Goal: Task Accomplishment & Management: Manage account settings

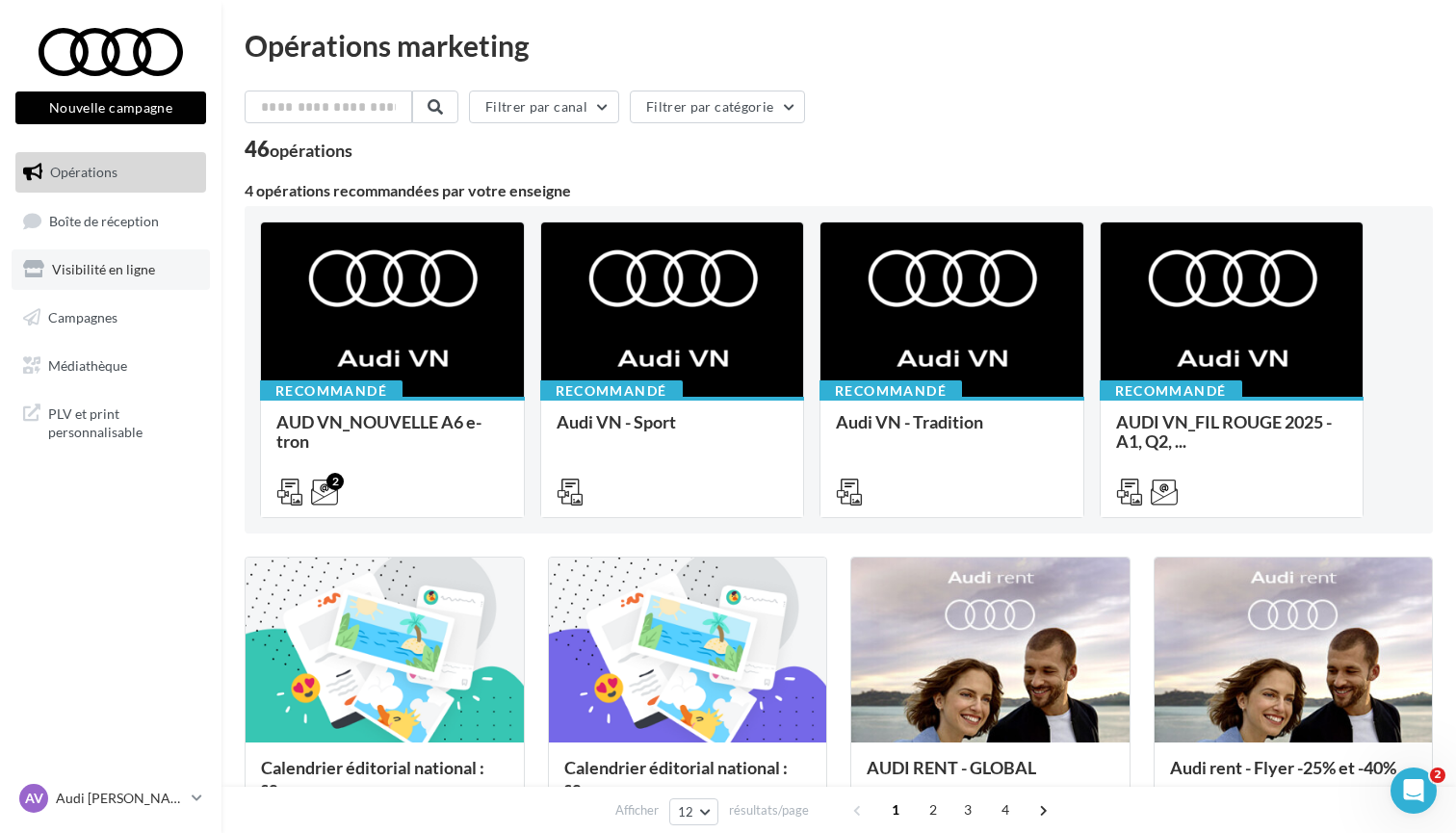
click at [99, 275] on span "Visibilité en ligne" at bounding box center [103, 269] width 103 height 16
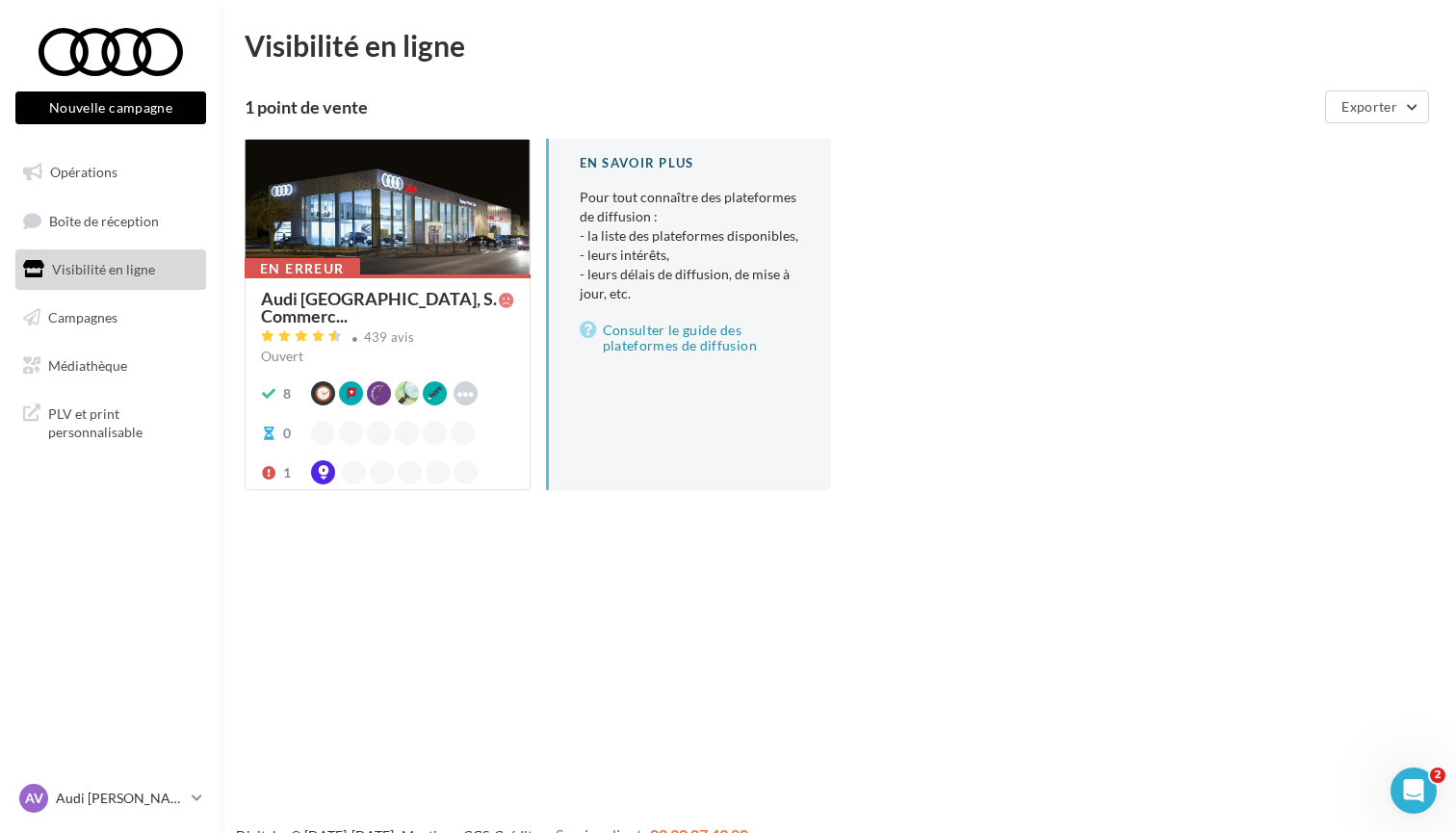
click at [355, 290] on span "Audi Espace Paris Sud, S. Commerc..." at bounding box center [380, 307] width 238 height 35
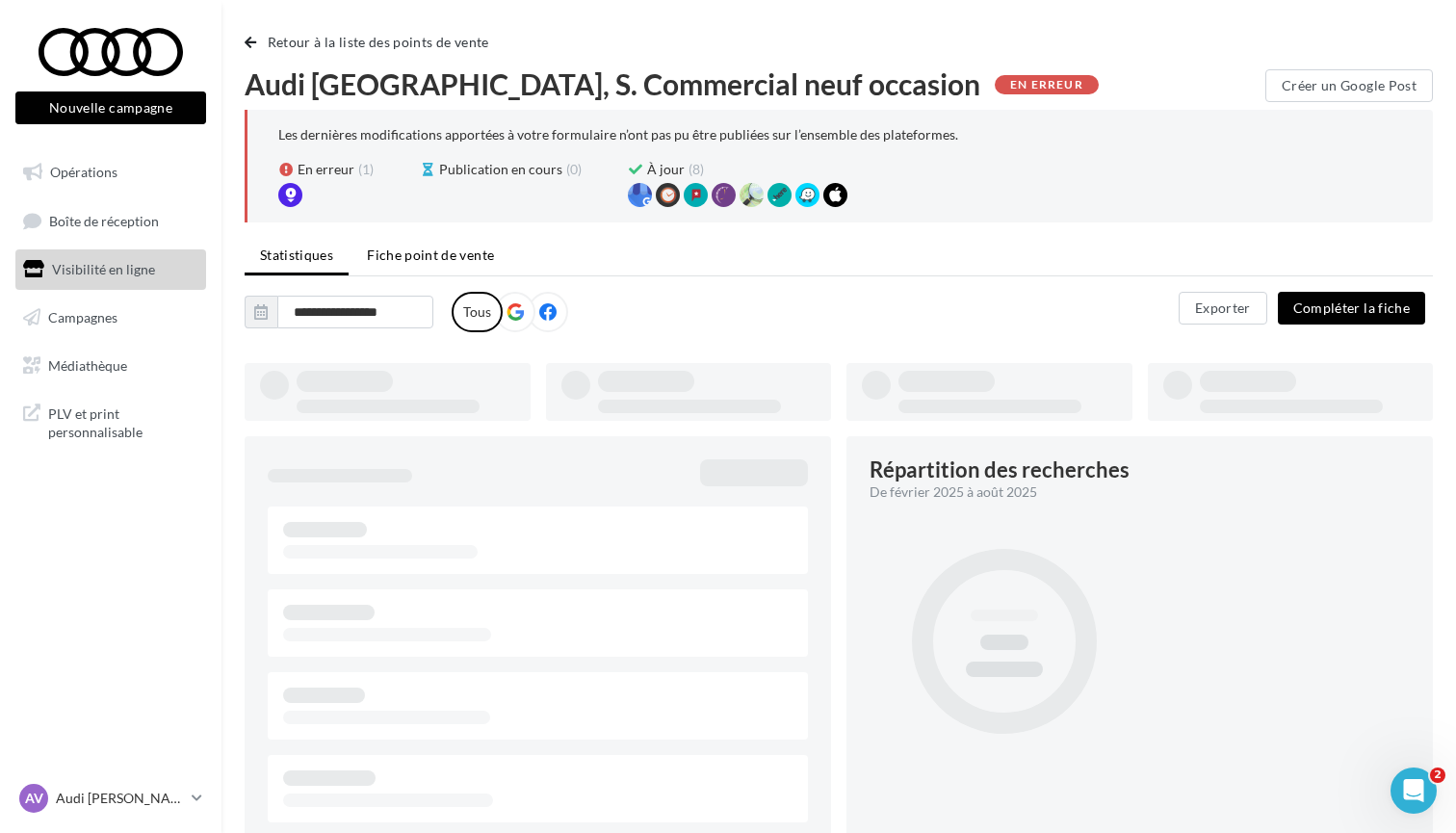
type input "**********"
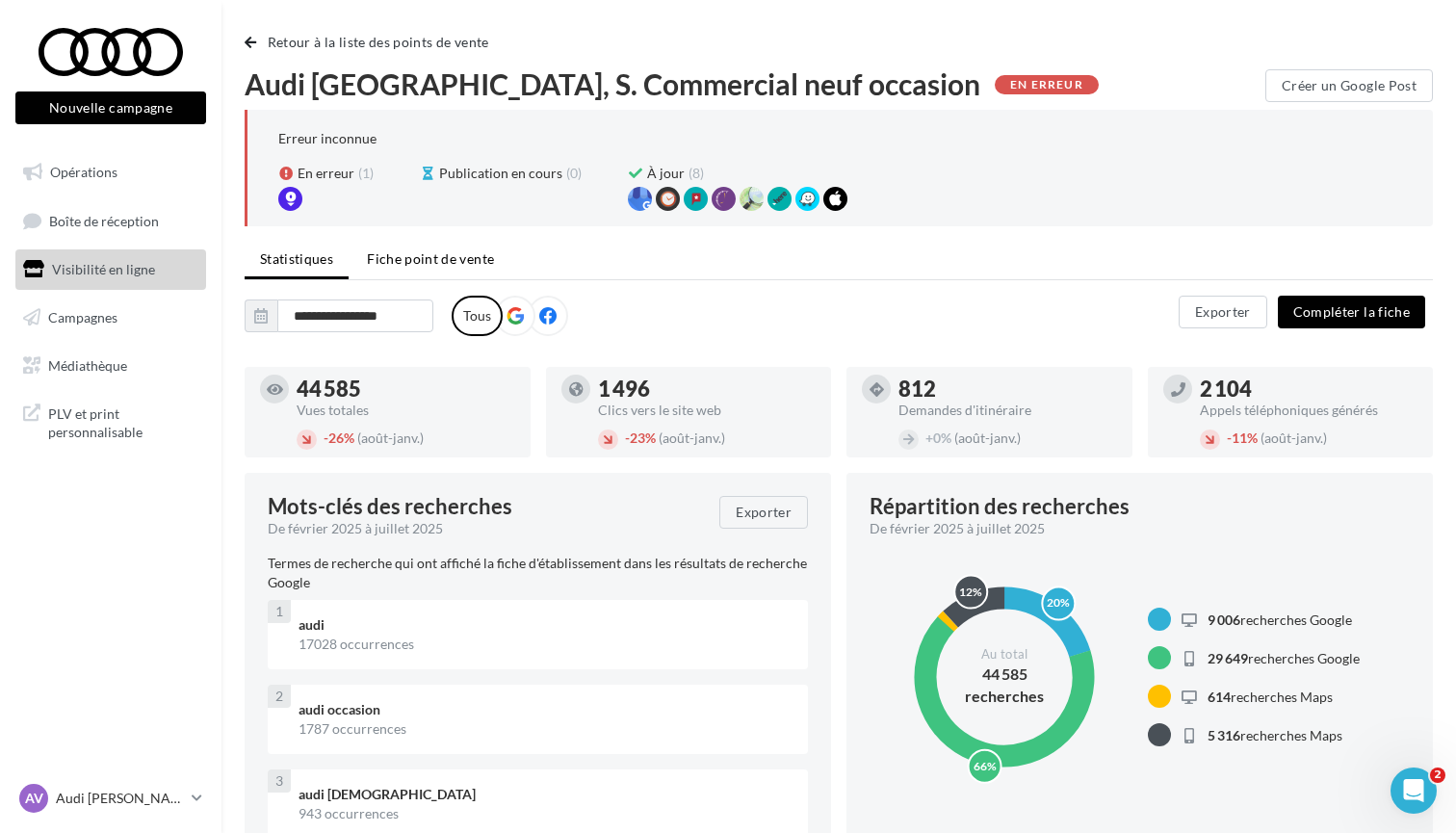
click at [424, 269] on li "Fiche point de vente" at bounding box center [430, 259] width 158 height 35
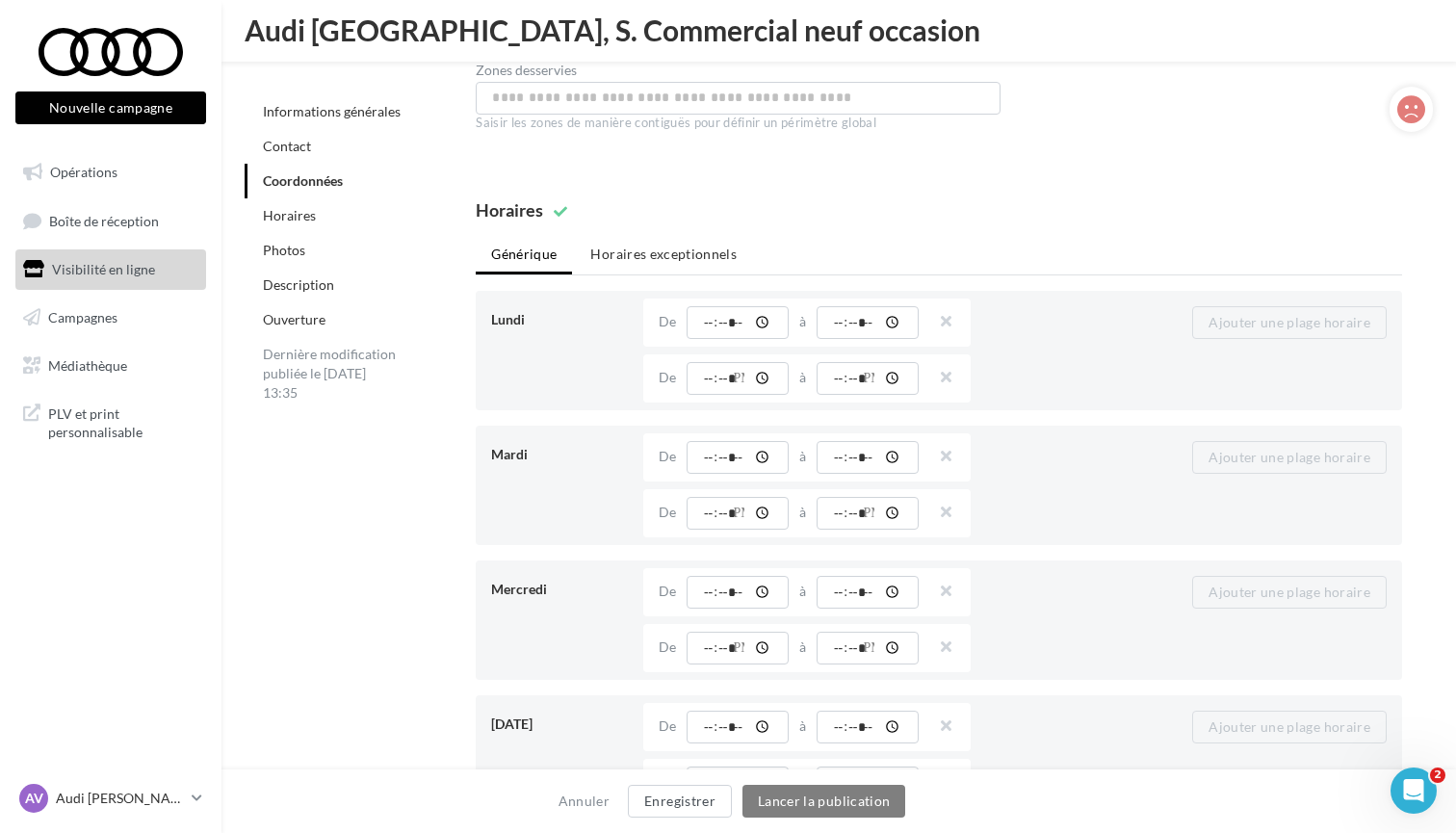
scroll to position [1671, 0]
click at [681, 258] on li "Horaires exceptionnels" at bounding box center [663, 255] width 178 height 35
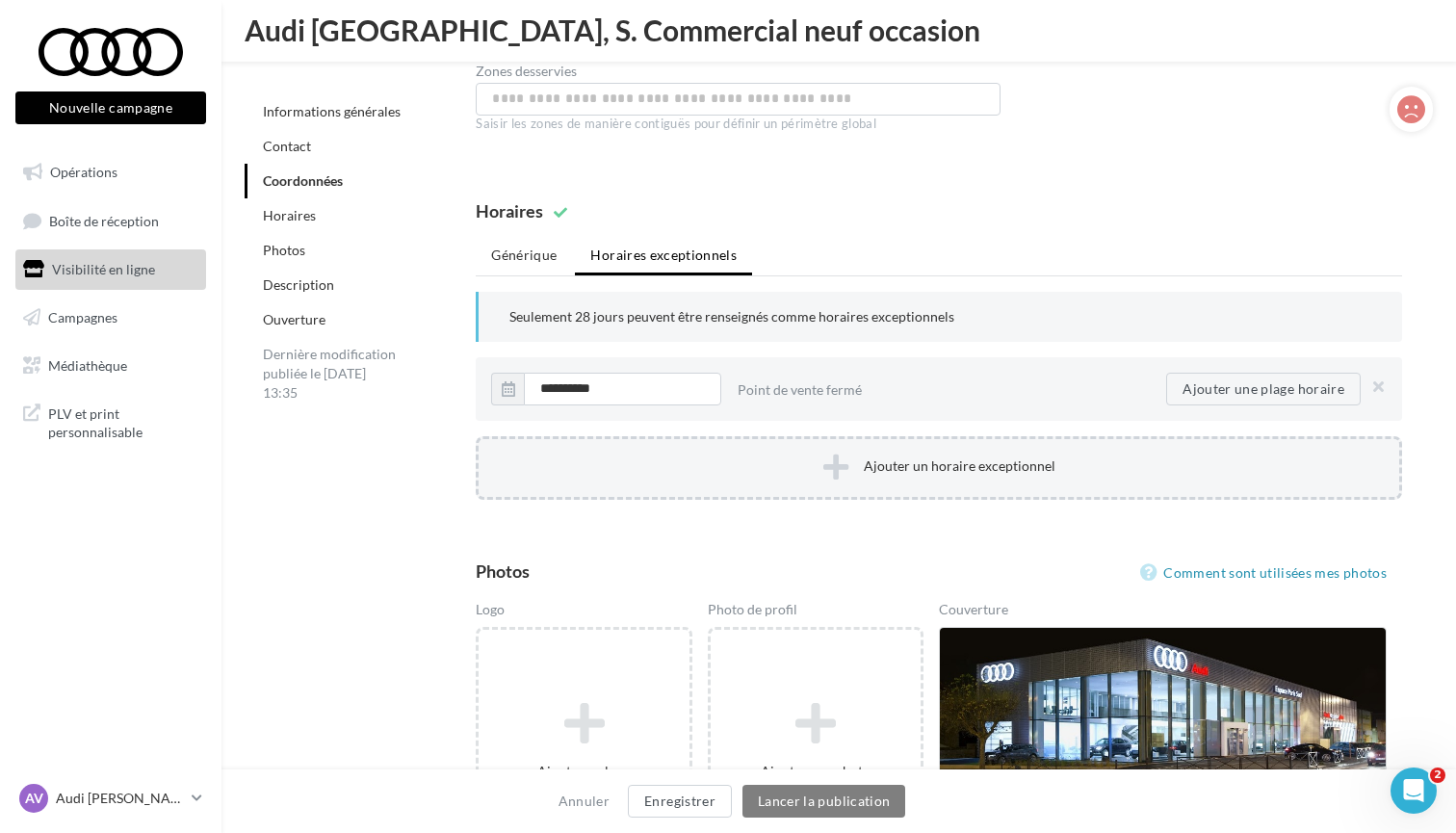
click at [778, 468] on button "Ajouter un horaire exceptionnel" at bounding box center [938, 469] width 926 height 64
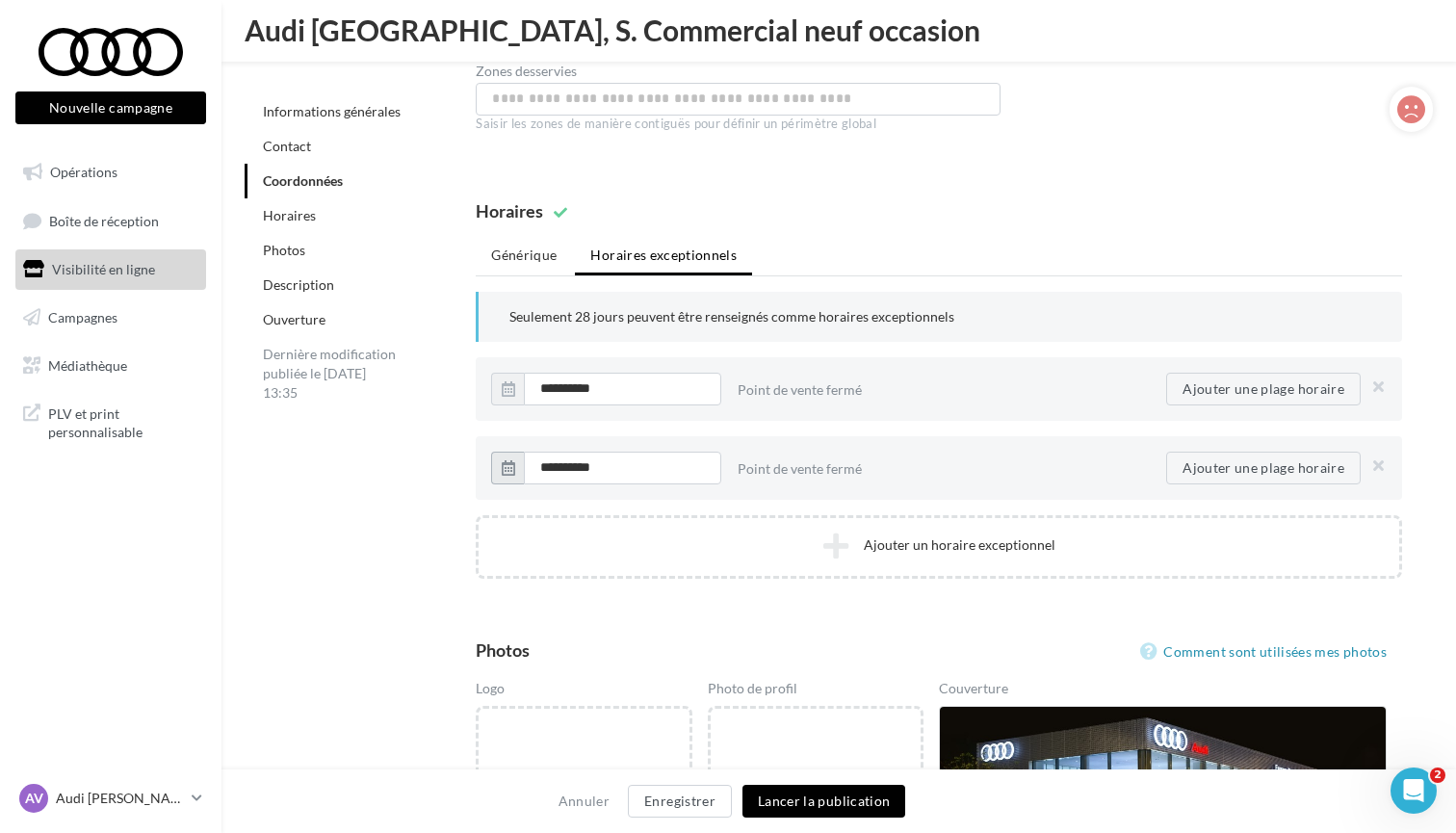
click at [513, 469] on icon "button" at bounding box center [509, 469] width 14 height 16
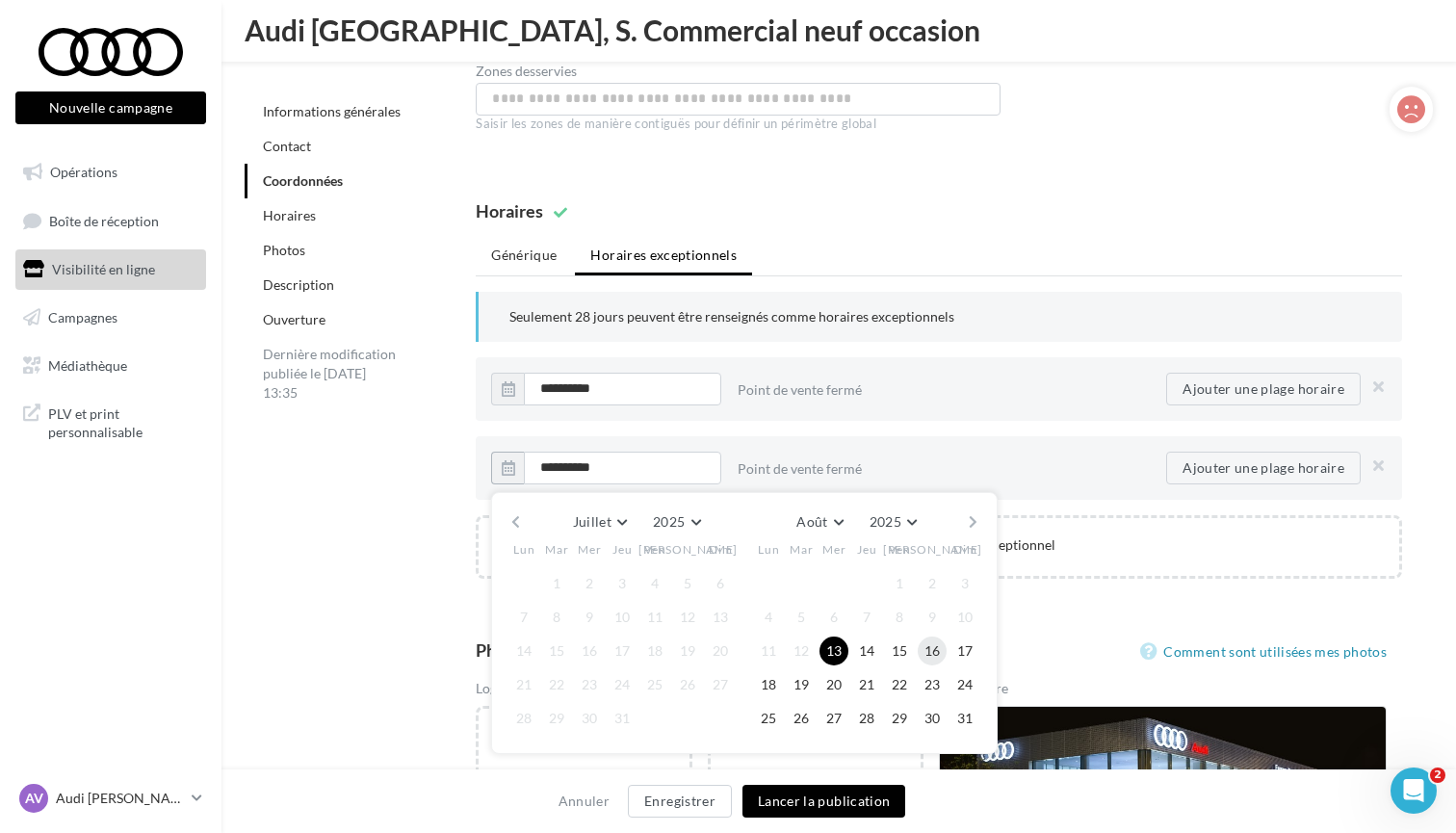
click at [932, 651] on button "16" at bounding box center [932, 650] width 29 height 29
type input "**********"
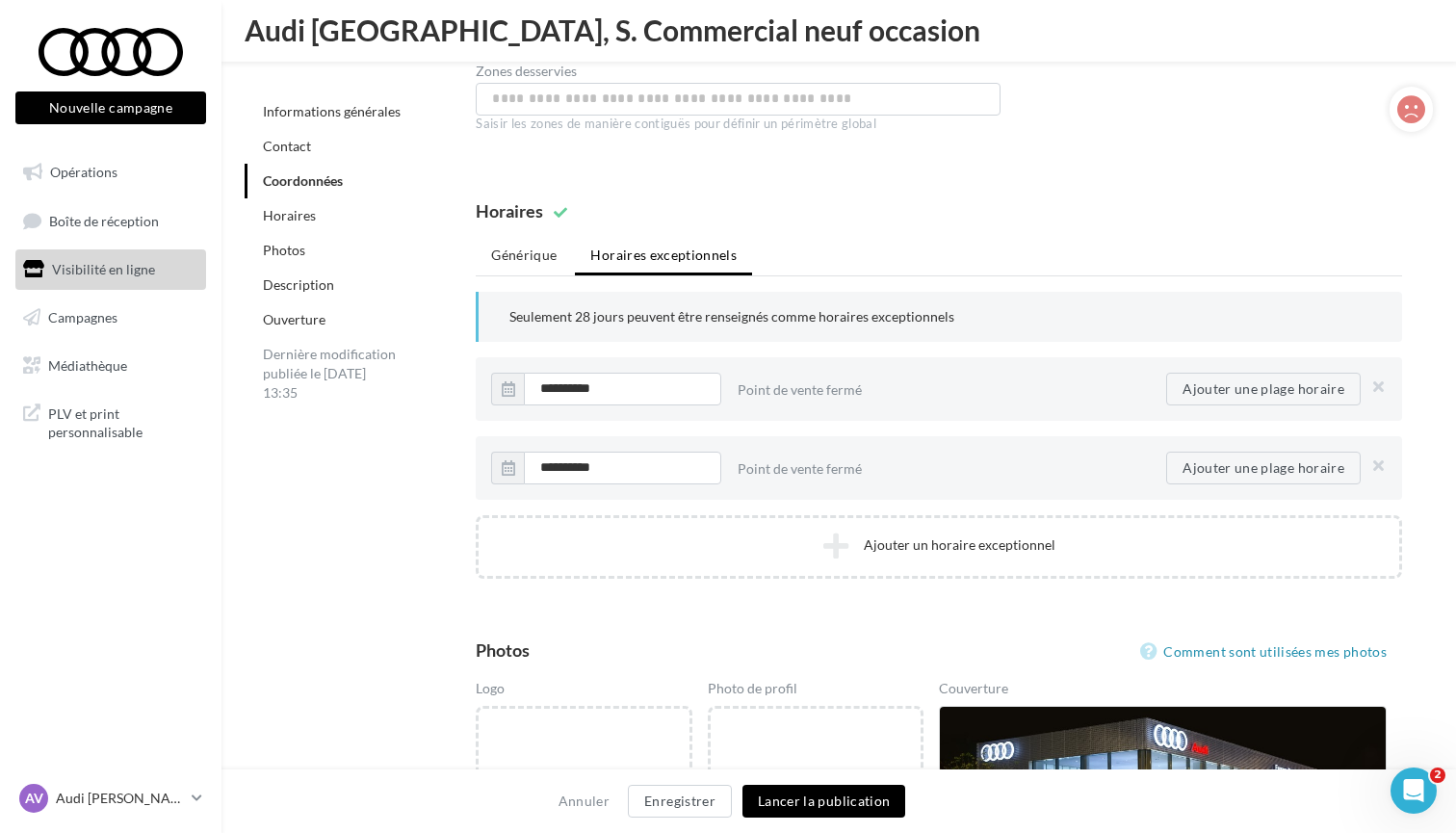
click at [828, 811] on button "Lancer la publication" at bounding box center [824, 801] width 163 height 33
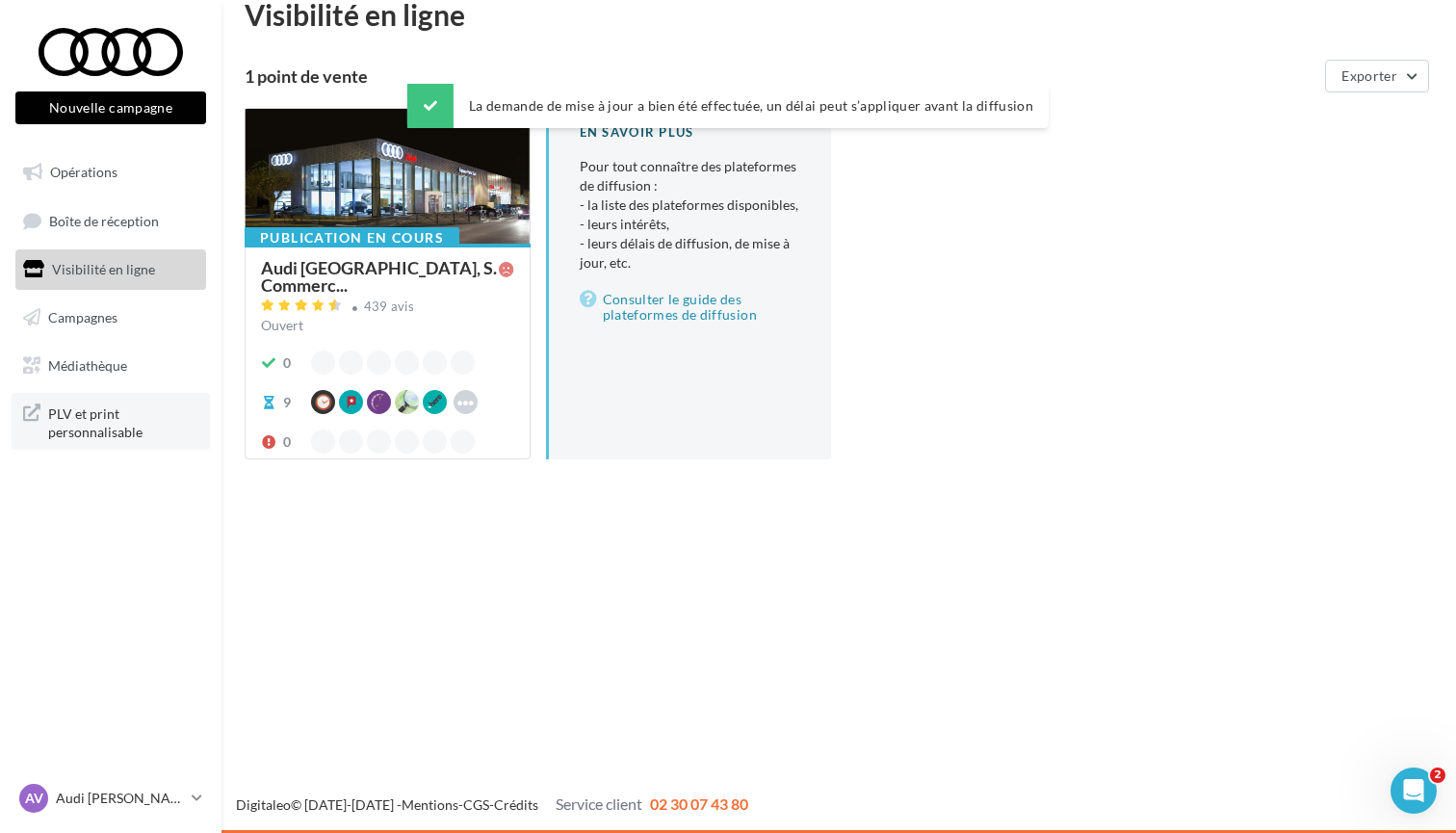
scroll to position [31, 0]
click at [114, 795] on p "Audi [PERSON_NAME]" at bounding box center [119, 798] width 128 height 19
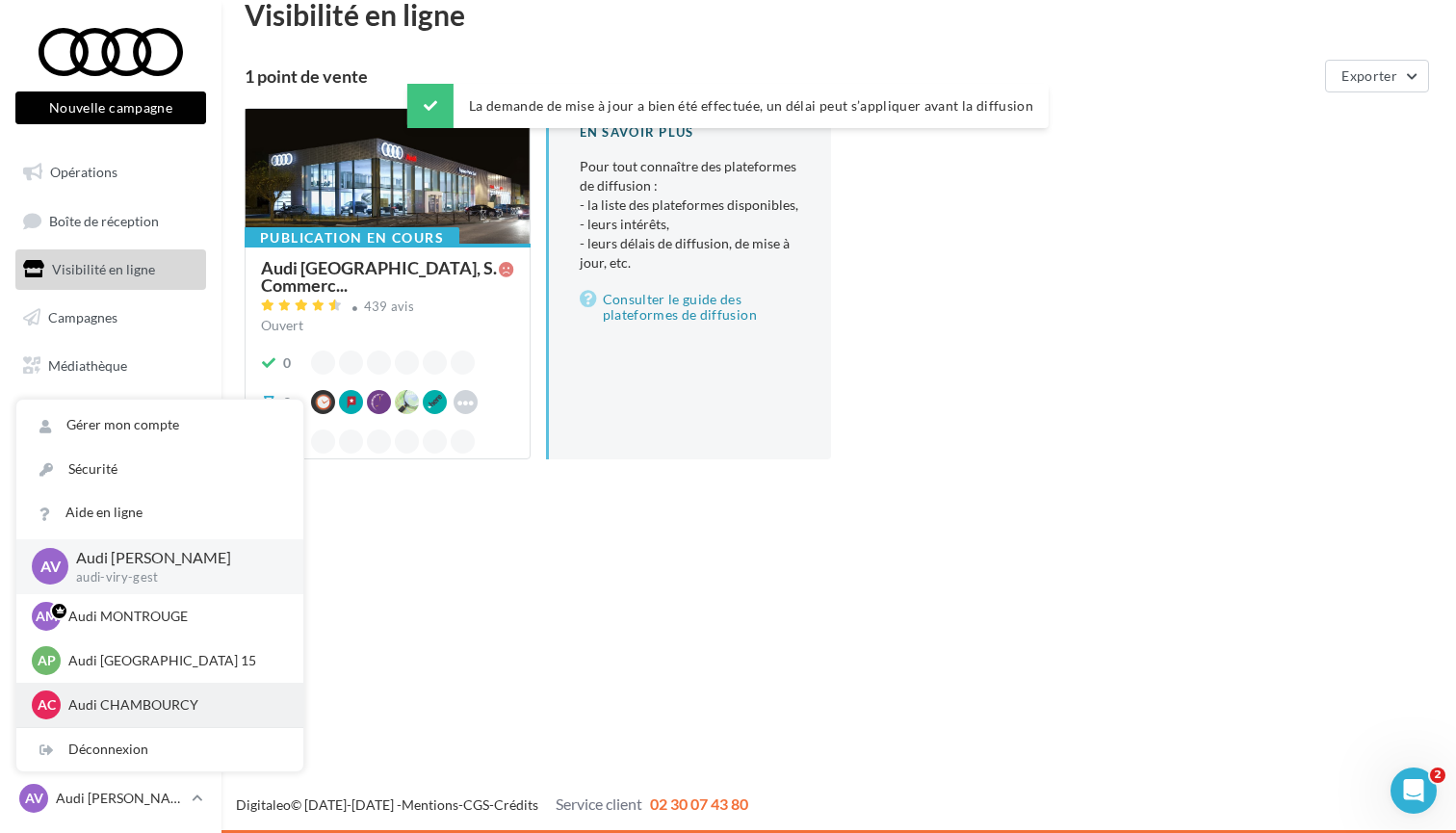
click at [160, 707] on p "Audi CHAMBOURCY" at bounding box center [174, 705] width 211 height 19
